Goal: Task Accomplishment & Management: Manage account settings

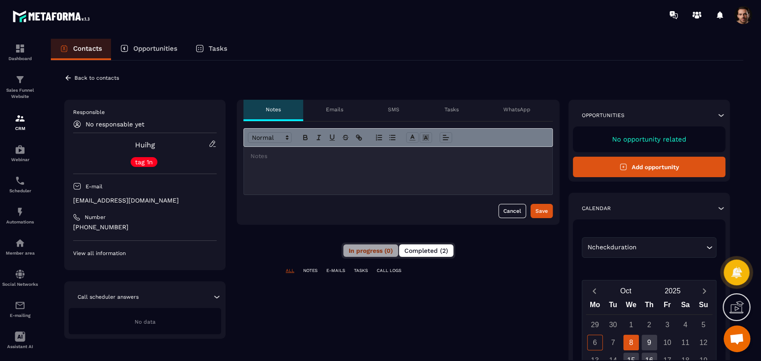
drag, startPoint x: 435, startPoint y: 241, endPoint x: 435, endPoint y: 246, distance: 5.4
click at [435, 246] on div "**********" at bounding box center [398, 346] width 323 height 493
click at [435, 247] on span "Completed (2)" at bounding box center [426, 250] width 44 height 7
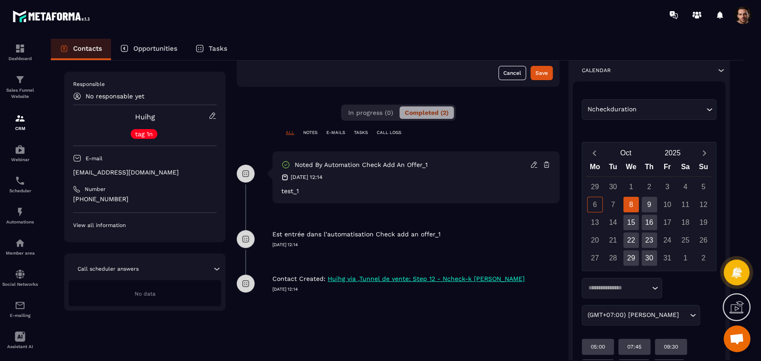
scroll to position [138, 0]
click at [21, 217] on img at bounding box center [20, 212] width 11 height 11
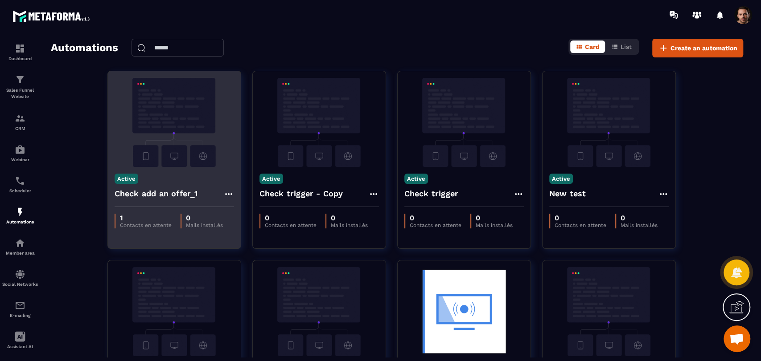
click at [229, 190] on icon at bounding box center [228, 194] width 11 height 11
click at [244, 214] on link "Edit" at bounding box center [250, 215] width 46 height 20
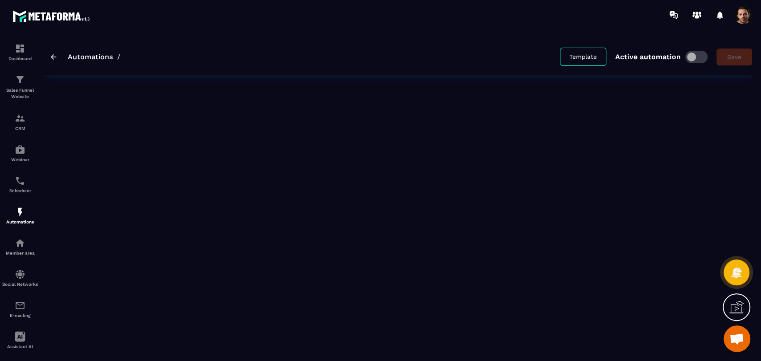
type input "**********"
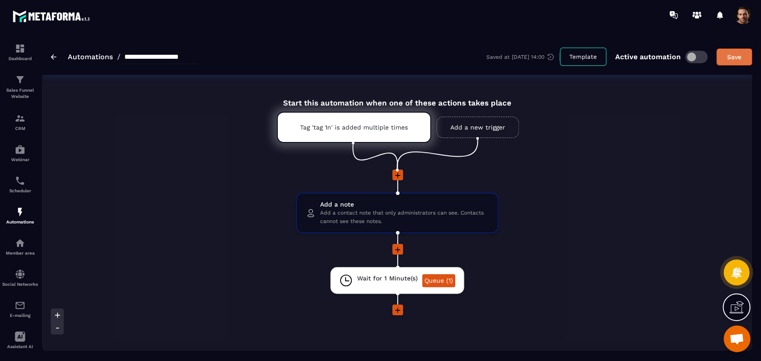
click at [733, 50] on button "Save" at bounding box center [734, 57] width 36 height 17
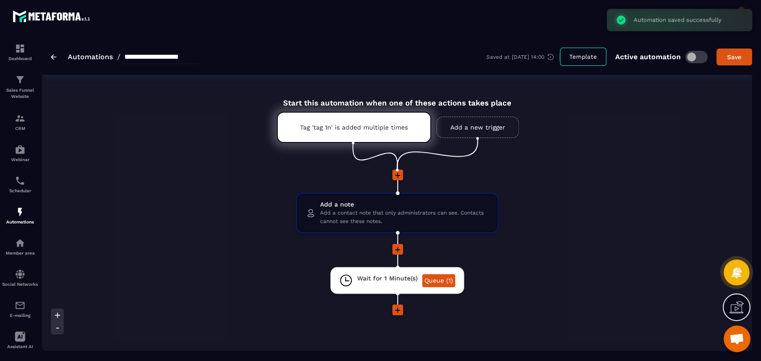
click at [700, 57] on span at bounding box center [696, 57] width 22 height 12
click at [721, 59] on button "Save" at bounding box center [734, 57] width 36 height 17
click at [732, 59] on div "Save" at bounding box center [734, 57] width 24 height 9
click at [18, 215] on img at bounding box center [20, 212] width 11 height 11
